Goal: Feedback & Contribution: Contribute content

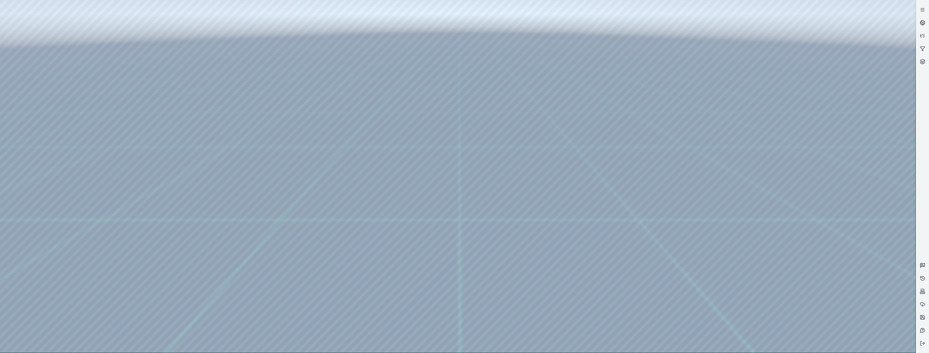
click at [924, 264] on icon at bounding box center [922, 264] width 5 height 5
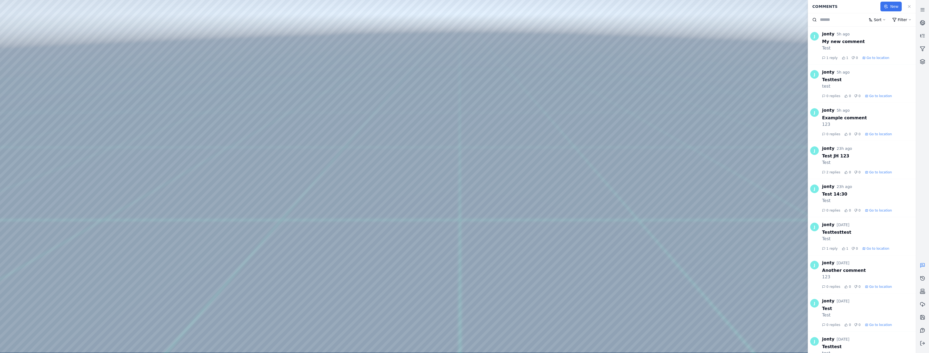
click at [892, 6] on button "New" at bounding box center [891, 7] width 21 height 10
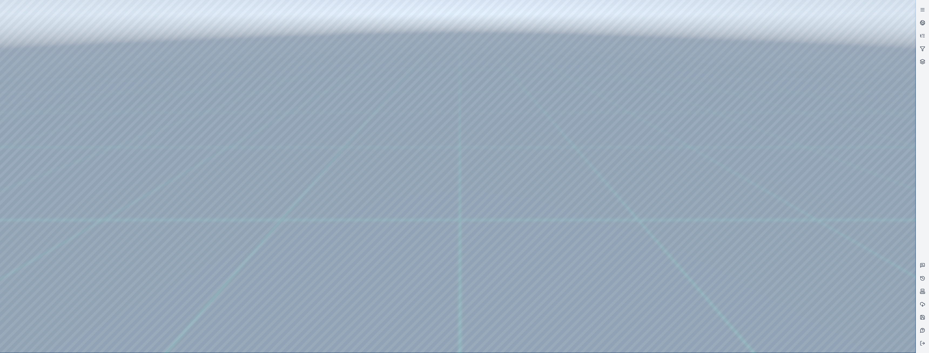
click at [520, 215] on div at bounding box center [458, 176] width 916 height 352
click at [516, 172] on div at bounding box center [458, 176] width 916 height 352
click at [517, 170] on div at bounding box center [458, 176] width 916 height 352
click at [922, 8] on icon at bounding box center [922, 9] width 5 height 5
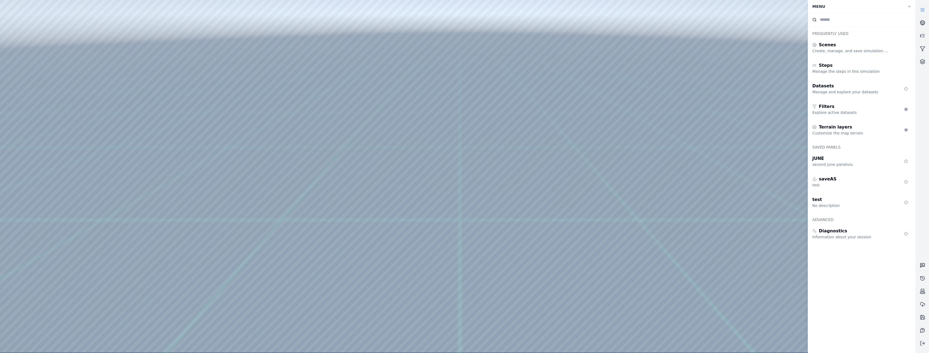
click at [922, 264] on icon at bounding box center [922, 264] width 1 height 0
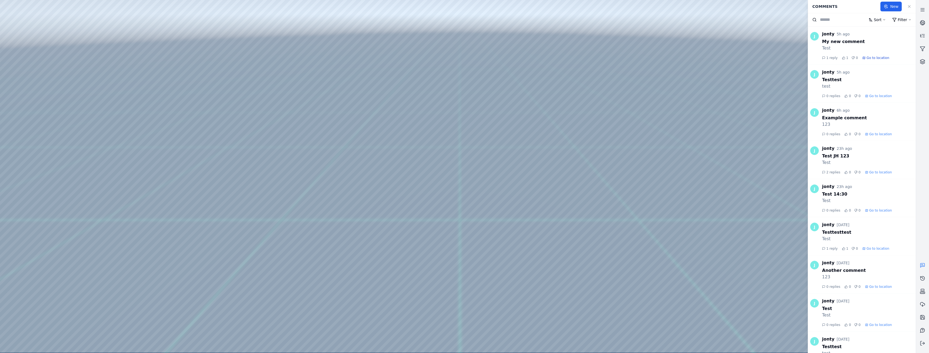
click at [876, 58] on span "Go to location" at bounding box center [878, 58] width 23 height 4
click at [875, 95] on span "Go to location" at bounding box center [881, 96] width 23 height 4
click at [169, 39] on div at bounding box center [458, 176] width 916 height 352
click at [874, 59] on span "Go to location" at bounding box center [878, 58] width 23 height 4
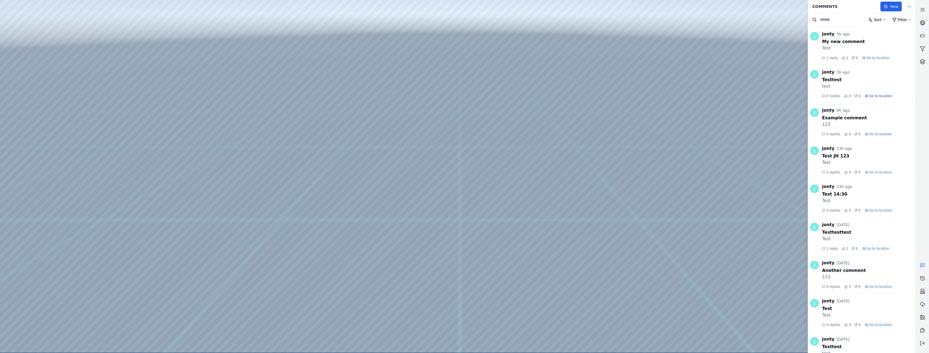
click at [879, 95] on span "Go to location" at bounding box center [881, 96] width 23 height 4
click at [843, 18] on input at bounding box center [842, 19] width 45 height 6
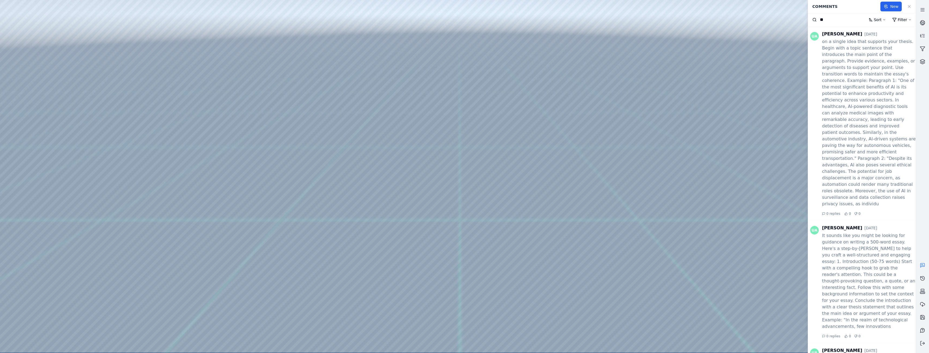
type input "*"
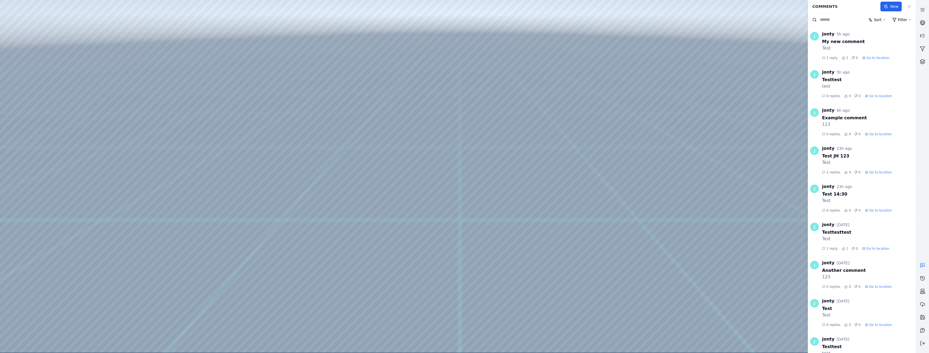
click at [906, 18] on html "Support Comments New Sort Filter J jonty 5h ago My new comment Test 1 reply 1 0…" at bounding box center [464, 176] width 929 height 353
click at [900, 33] on select "*** **** ******" at bounding box center [891, 32] width 19 height 7
select select "****"
click at [882, 29] on select "*** **** ******" at bounding box center [891, 32] width 19 height 7
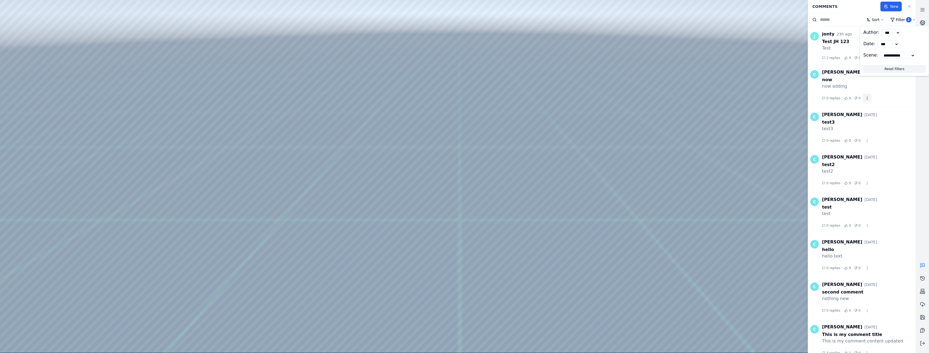
click at [864, 98] on html "**********" at bounding box center [464, 176] width 929 height 353
click at [864, 98] on html "Support Comments New Sort Filter 1 J jonty 23h ago Test JH 123 Test 2 replies 0…" at bounding box center [464, 176] width 929 height 353
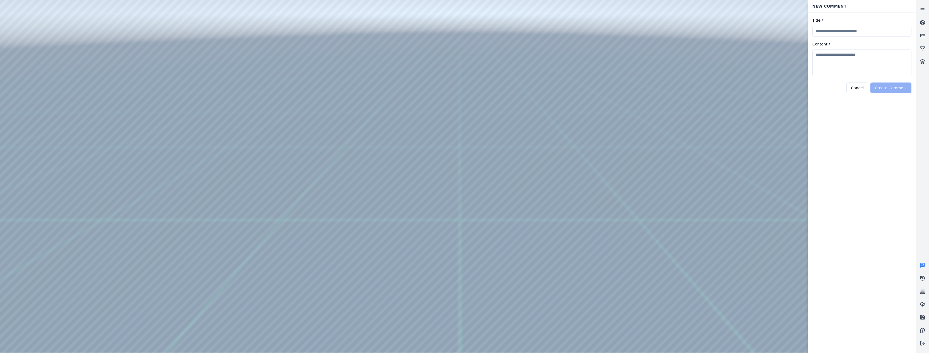
click at [831, 30] on input "Title *" at bounding box center [862, 31] width 99 height 11
type input "**********"
click at [828, 55] on textarea "Content *" at bounding box center [862, 62] width 99 height 26
type textarea "**********"
click at [902, 88] on button "Create Comment" at bounding box center [891, 87] width 41 height 11
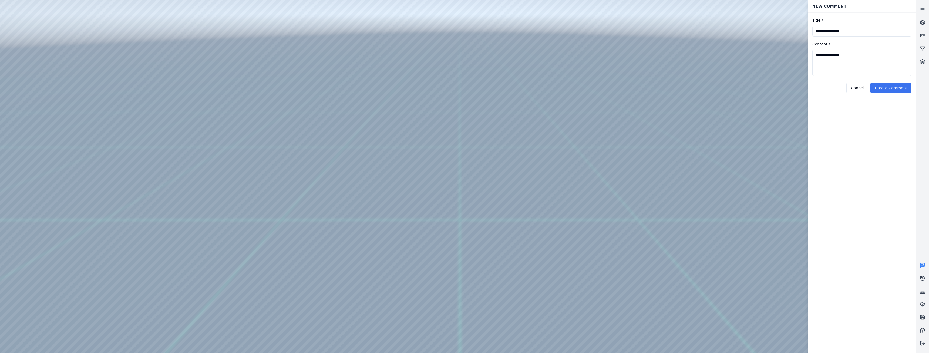
click at [903, 88] on button "Create Comment" at bounding box center [891, 87] width 41 height 11
click at [923, 265] on icon at bounding box center [922, 264] width 5 height 5
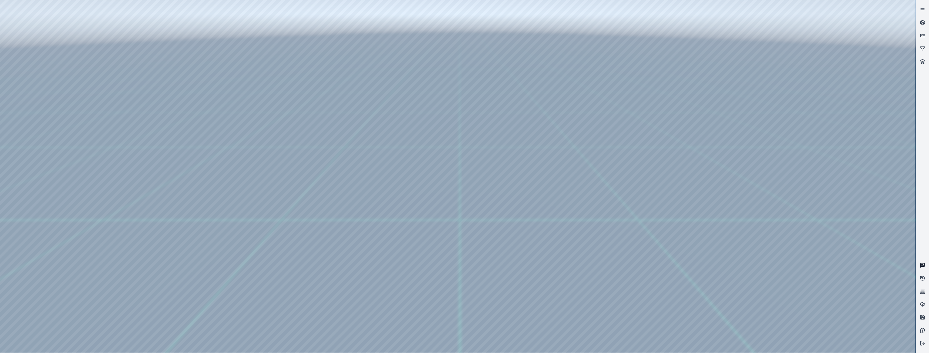
click at [922, 265] on icon at bounding box center [922, 264] width 5 height 5
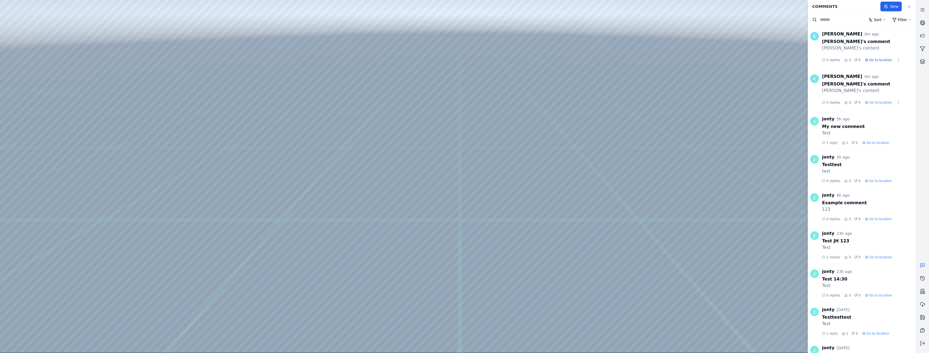
click at [879, 59] on span "Go to location" at bounding box center [881, 60] width 23 height 4
click at [41, 63] on div at bounding box center [458, 176] width 916 height 352
click at [170, 203] on div at bounding box center [458, 176] width 916 height 352
click at [175, 202] on div at bounding box center [458, 176] width 916 height 352
click at [891, 6] on button "New" at bounding box center [891, 7] width 21 height 10
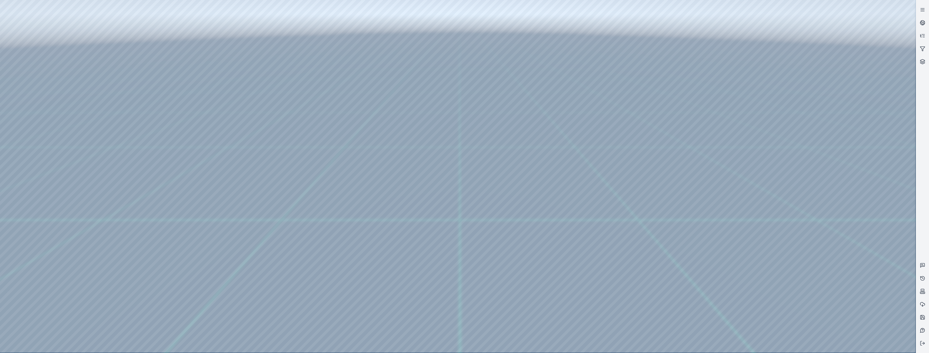
click at [417, 222] on div at bounding box center [458, 176] width 916 height 352
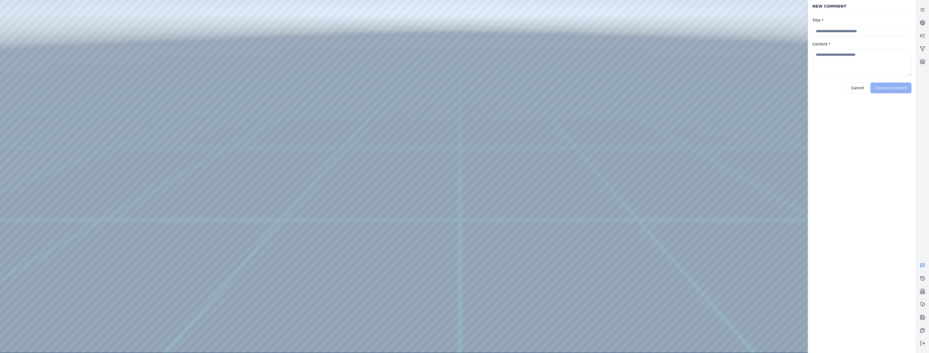
click at [424, 223] on div at bounding box center [458, 176] width 916 height 352
click at [852, 31] on input "Title *" at bounding box center [862, 31] width 99 height 11
type input "***"
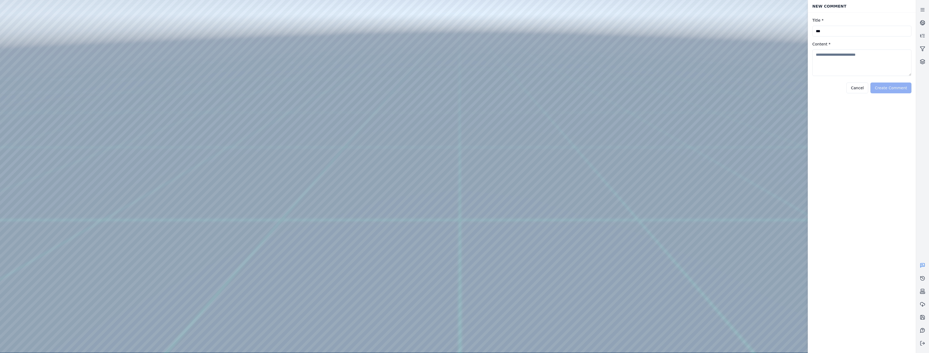
click at [834, 52] on textarea "Content *" at bounding box center [862, 62] width 99 height 26
type textarea "***"
click at [899, 86] on button "Create Comment" at bounding box center [891, 87] width 41 height 11
click at [418, 222] on div at bounding box center [458, 176] width 916 height 352
click at [169, 201] on div at bounding box center [458, 176] width 916 height 352
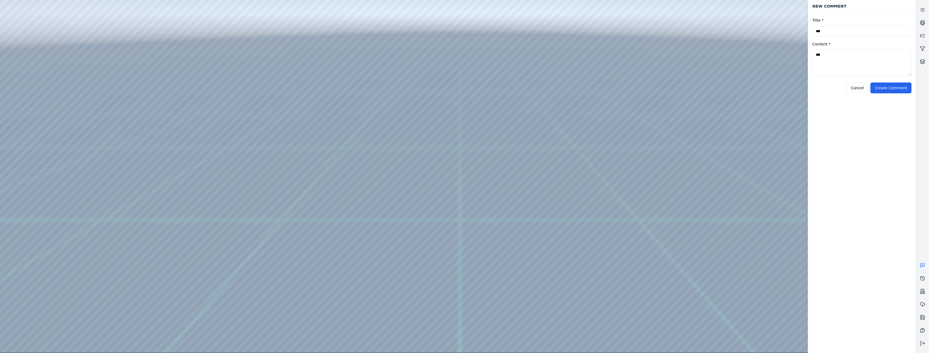
click at [176, 201] on div at bounding box center [458, 176] width 916 height 352
click at [415, 222] on div at bounding box center [458, 176] width 916 height 352
click at [416, 222] on div at bounding box center [458, 176] width 916 height 352
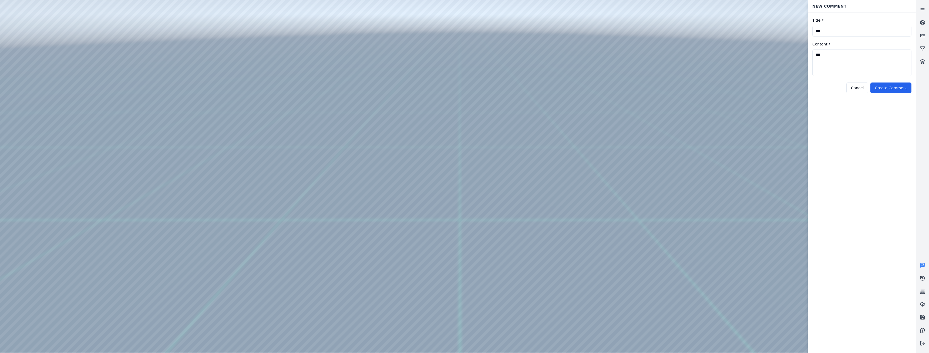
click at [416, 222] on div at bounding box center [458, 176] width 916 height 352
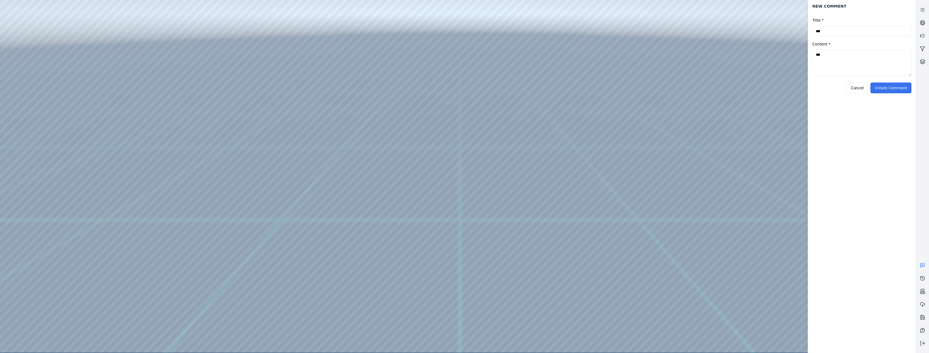
click at [891, 86] on button "Create Comment" at bounding box center [891, 87] width 41 height 11
click at [863, 87] on button "Cancel" at bounding box center [858, 87] width 22 height 11
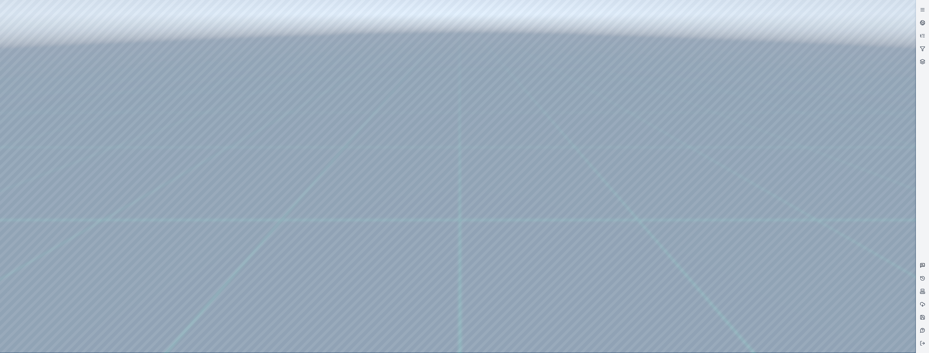
click at [923, 263] on icon at bounding box center [922, 264] width 5 height 5
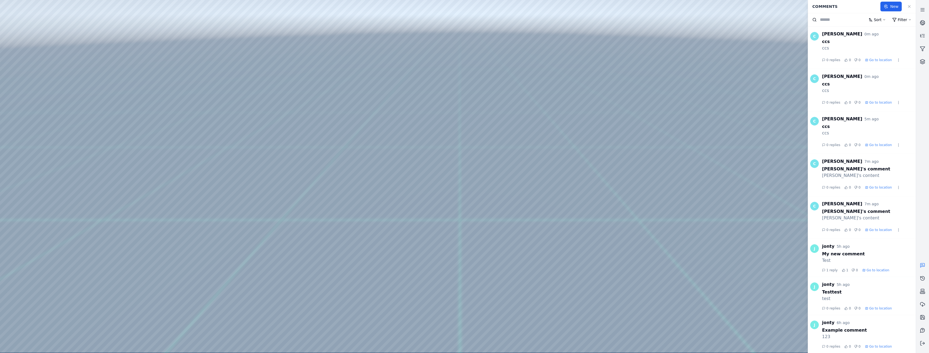
click at [166, 202] on div at bounding box center [458, 176] width 916 height 352
click at [172, 202] on div at bounding box center [458, 176] width 916 height 352
